Goal: Use online tool/utility: Use online tool/utility

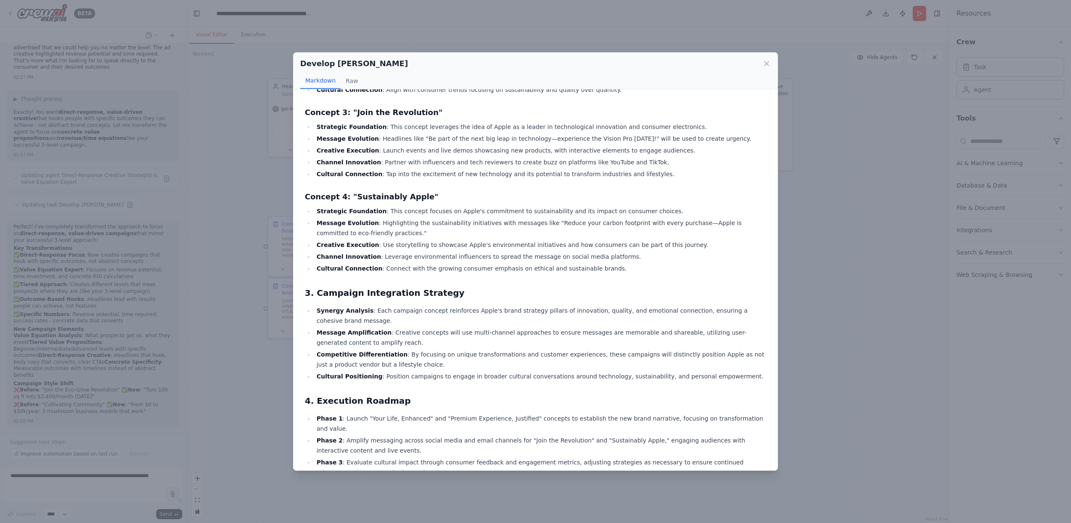
scroll to position [430, 0]
click at [764, 63] on icon at bounding box center [766, 63] width 8 height 8
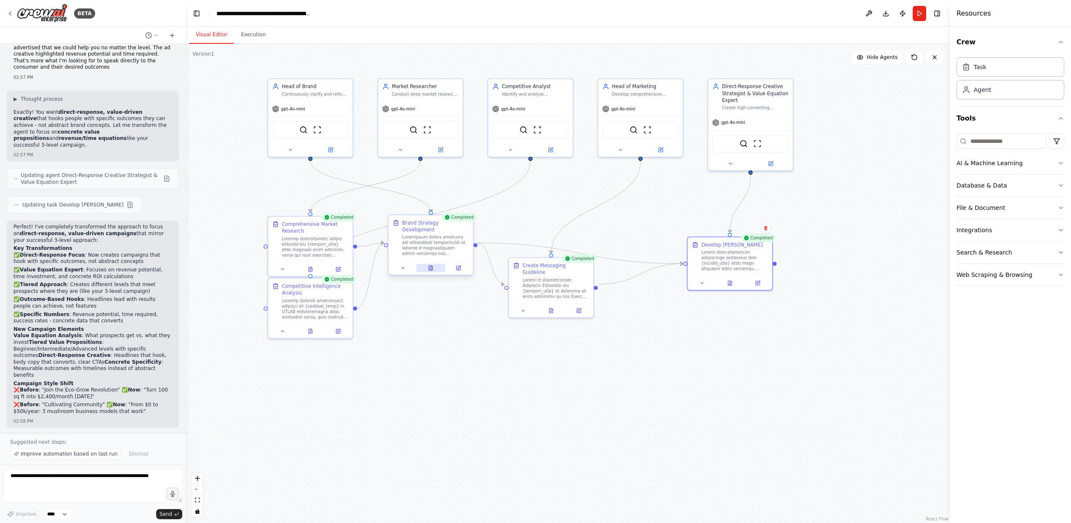
click at [433, 265] on icon at bounding box center [430, 267] width 5 height 5
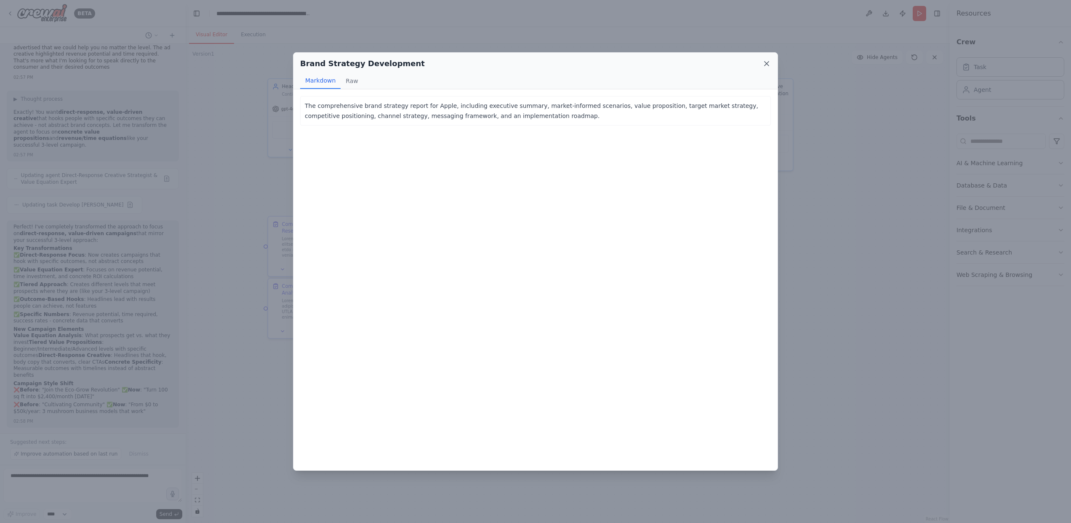
click at [763, 62] on icon at bounding box center [766, 63] width 8 height 8
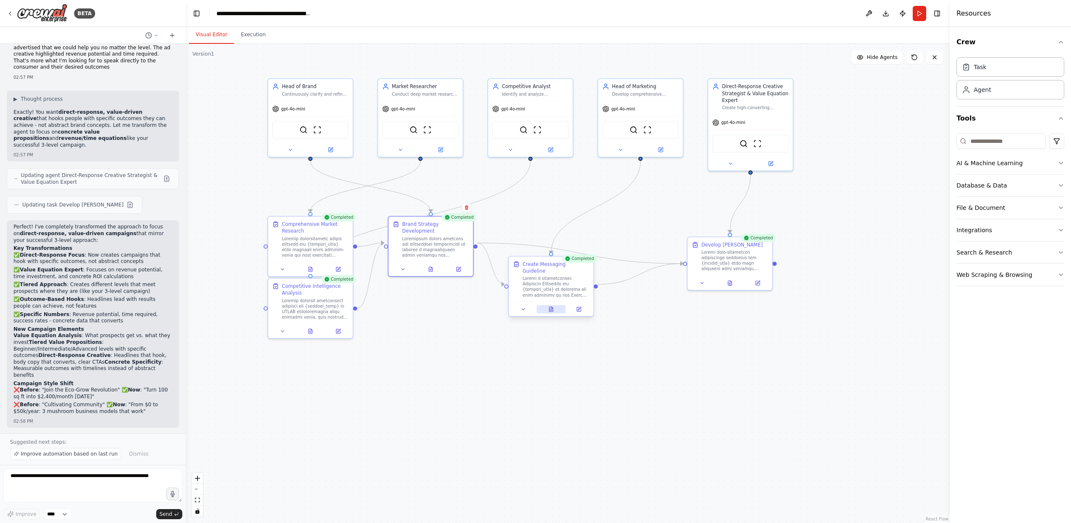
click at [551, 310] on icon at bounding box center [551, 310] width 2 height 0
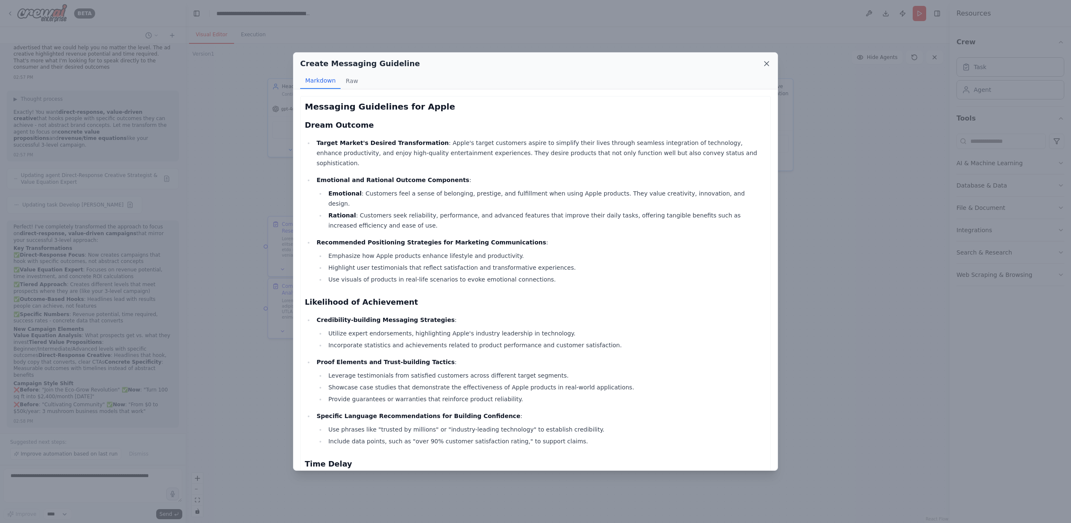
click at [765, 61] on icon at bounding box center [766, 63] width 8 height 8
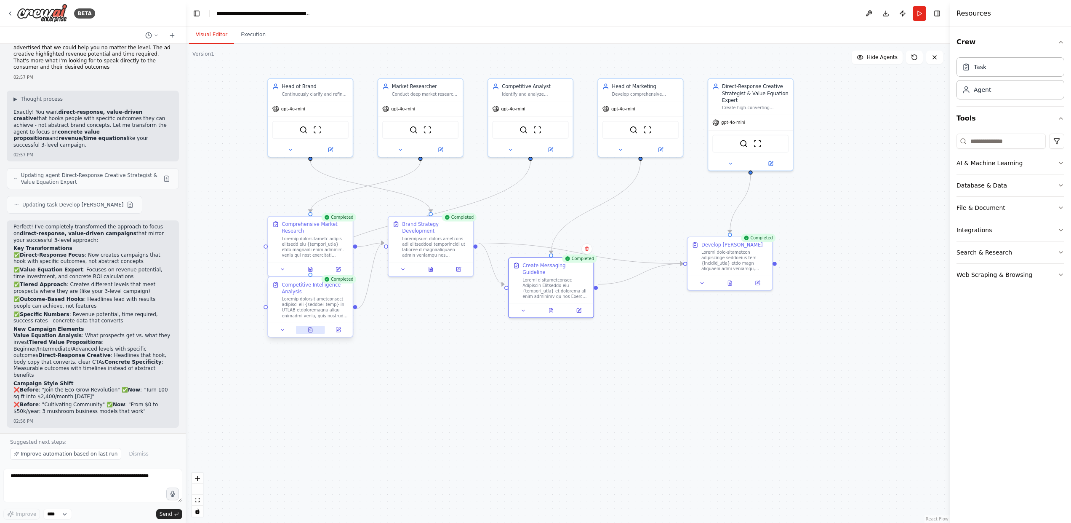
click at [310, 333] on button at bounding box center [310, 329] width 29 height 8
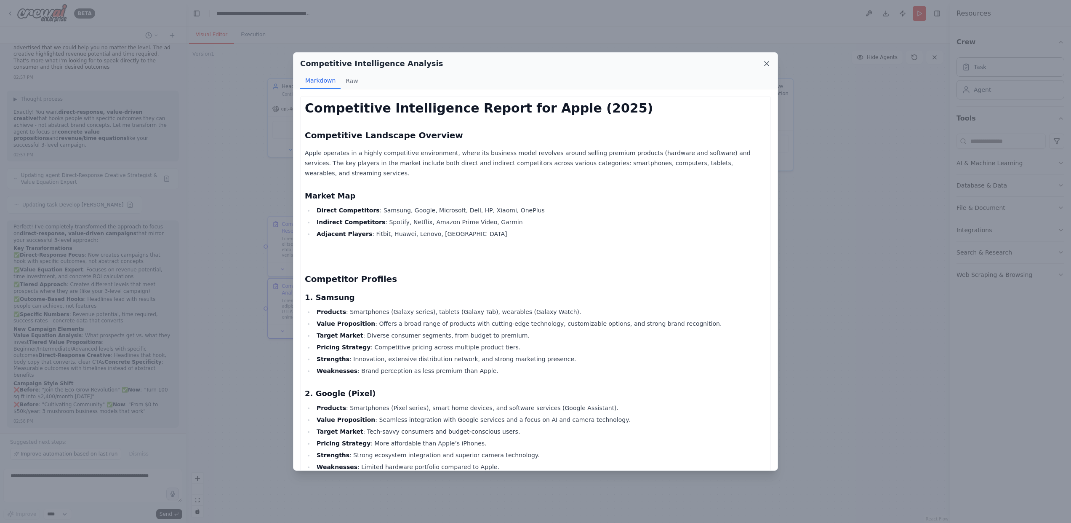
click at [769, 62] on icon at bounding box center [766, 63] width 8 height 8
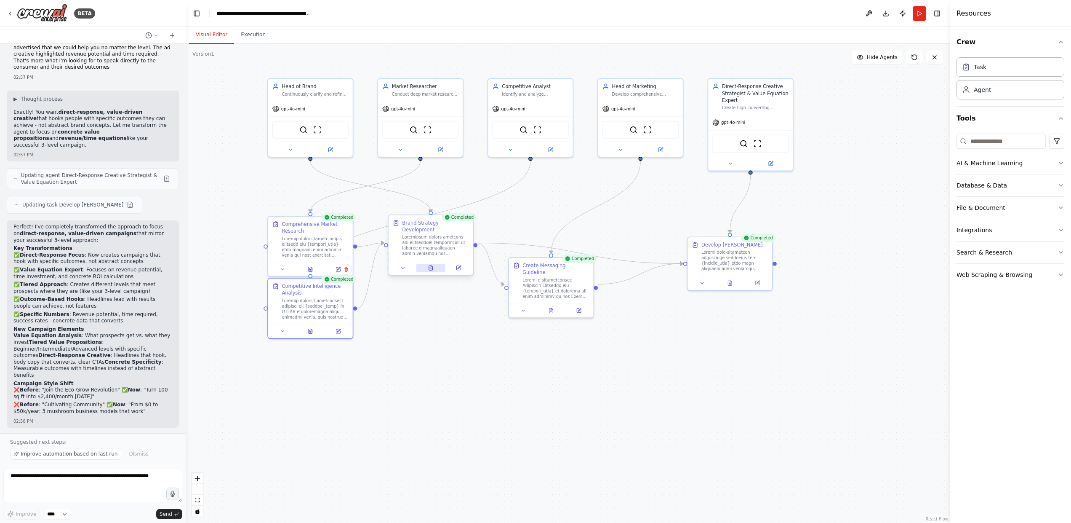
click at [434, 264] on button at bounding box center [430, 268] width 29 height 8
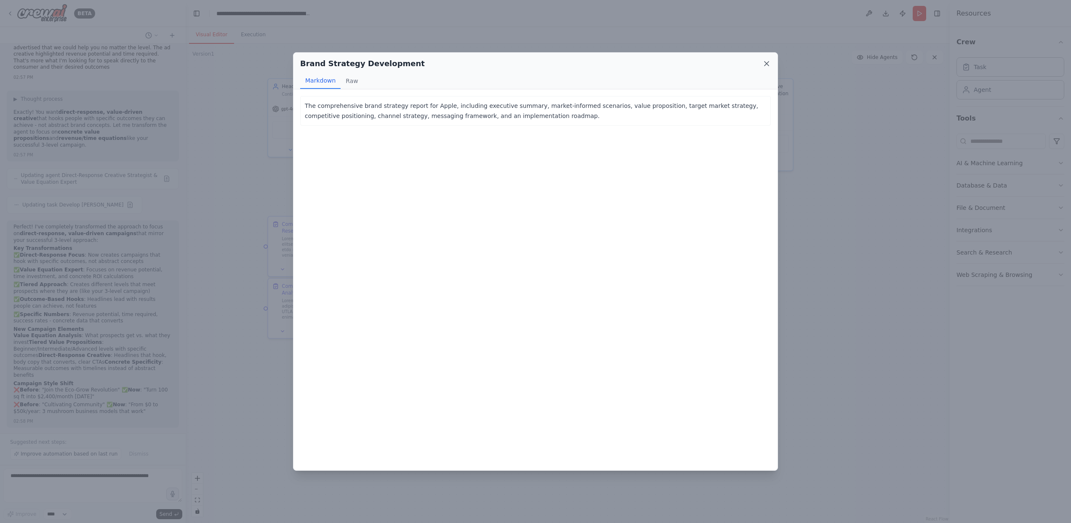
click at [763, 61] on icon at bounding box center [766, 63] width 8 height 8
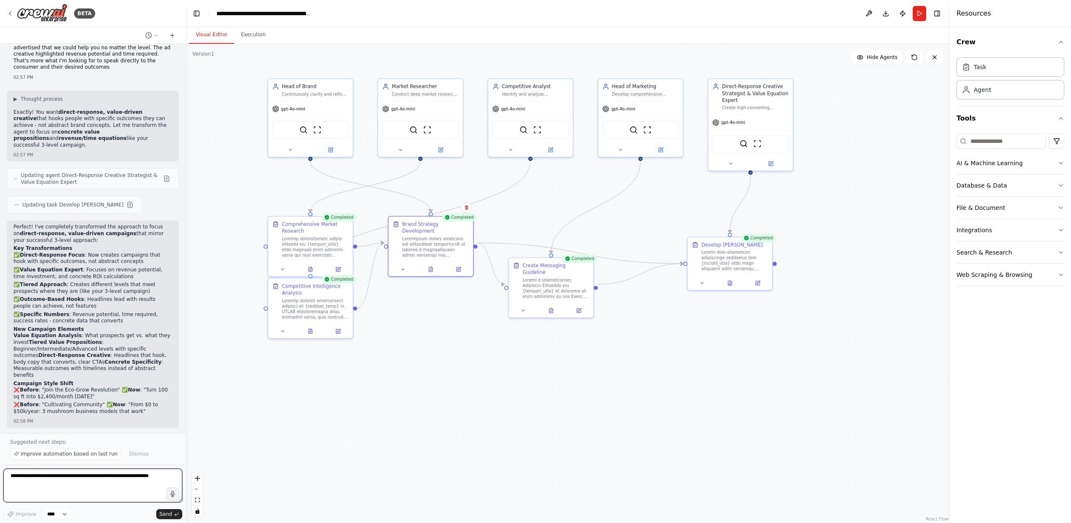
click at [45, 483] on textarea at bounding box center [92, 485] width 179 height 34
type textarea "**********"
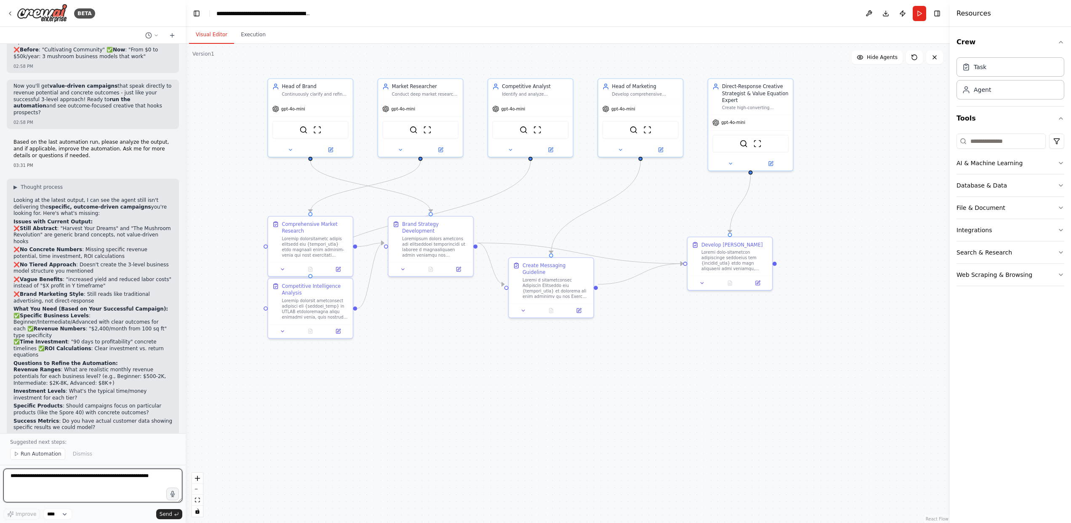
scroll to position [8836, 0]
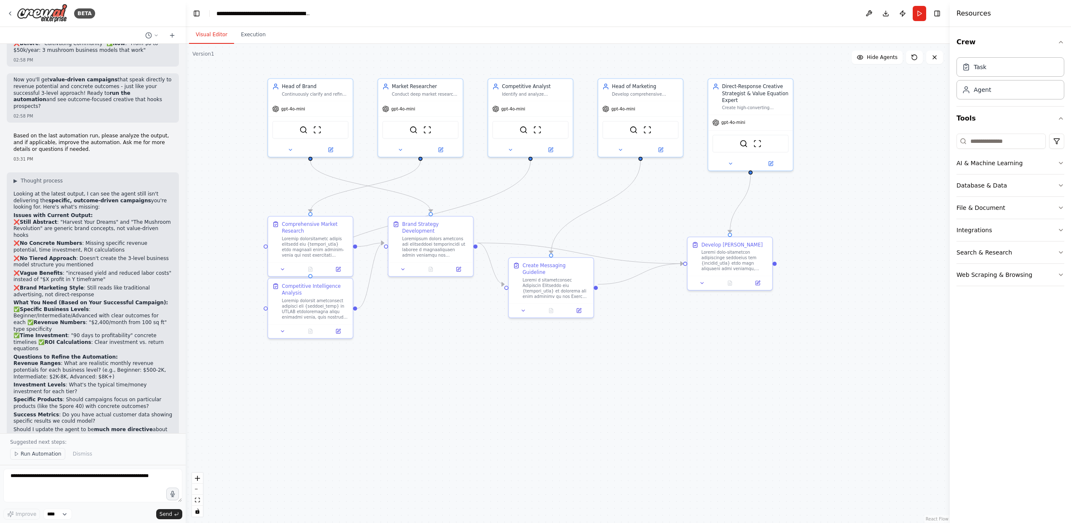
click at [40, 455] on span "Run Automation" at bounding box center [41, 453] width 41 height 7
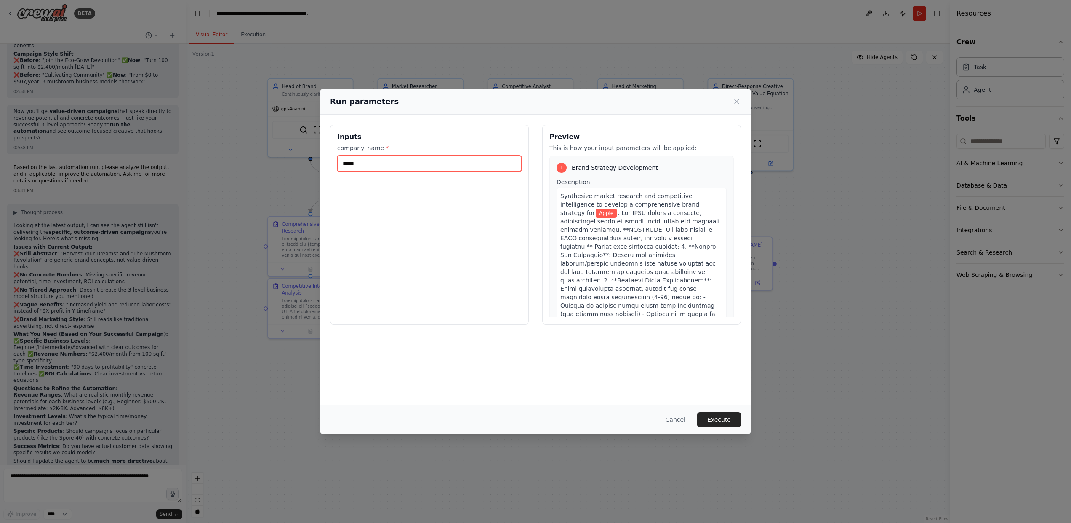
click at [389, 167] on input "*****" at bounding box center [429, 163] width 184 height 16
type input "**********"
click at [722, 416] on button "Execute" at bounding box center [719, 419] width 44 height 15
